Goal: Transaction & Acquisition: Purchase product/service

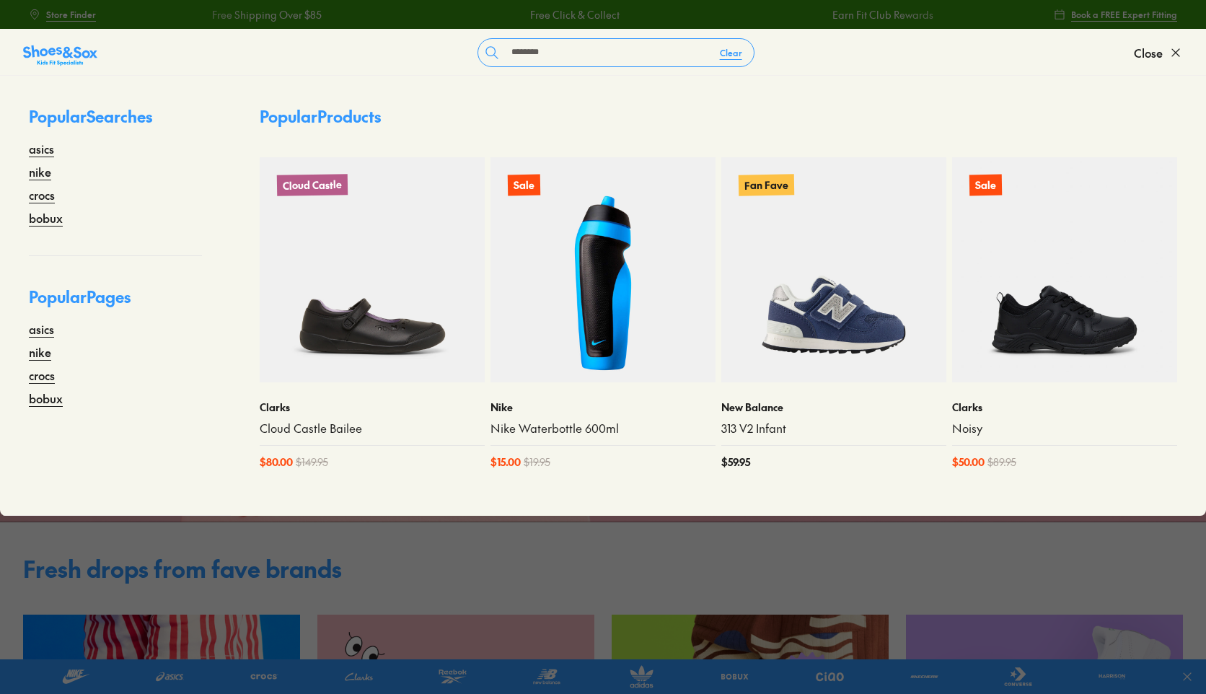
type input "********"
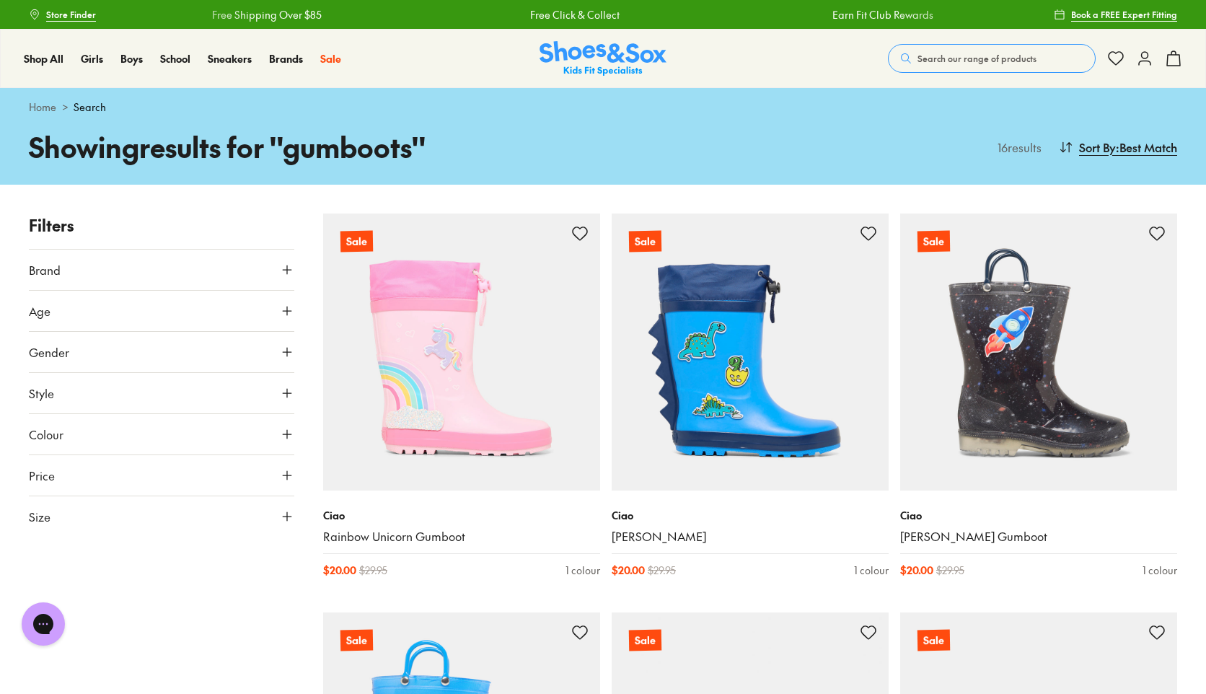
click at [195, 343] on button "Gender" at bounding box center [162, 352] width 266 height 40
click at [257, 392] on label "Girls" at bounding box center [259, 394] width 65 height 27
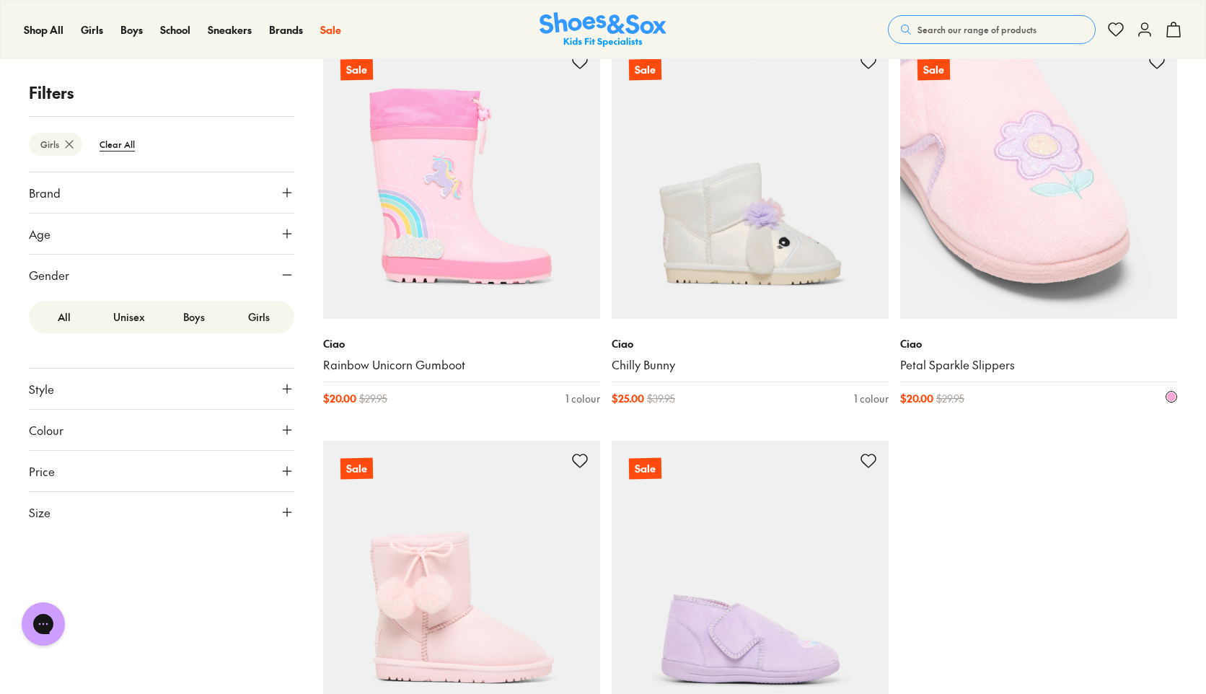
scroll to position [546, 0]
